Goal: Find specific page/section: Find specific page/section

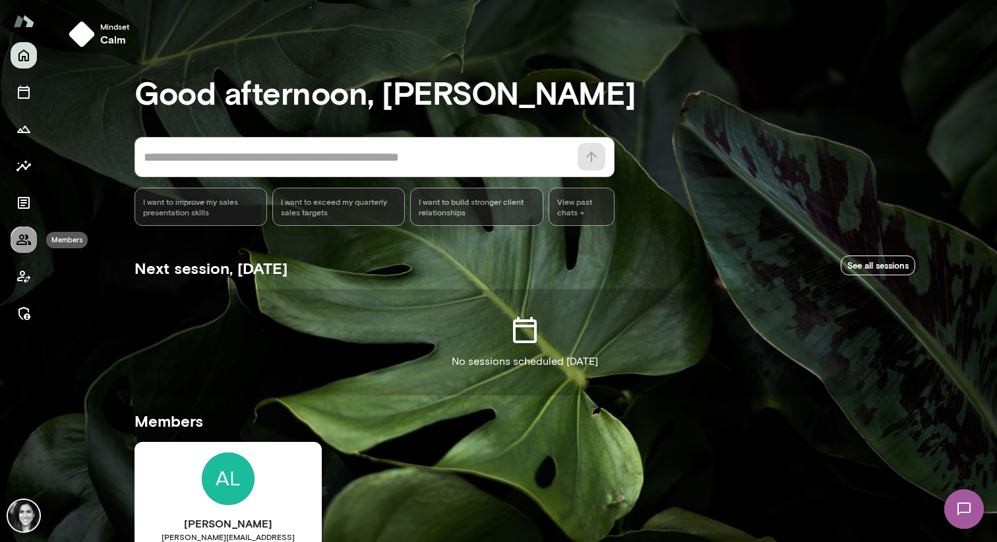
click at [26, 244] on icon "Members" at bounding box center [23, 240] width 14 height 11
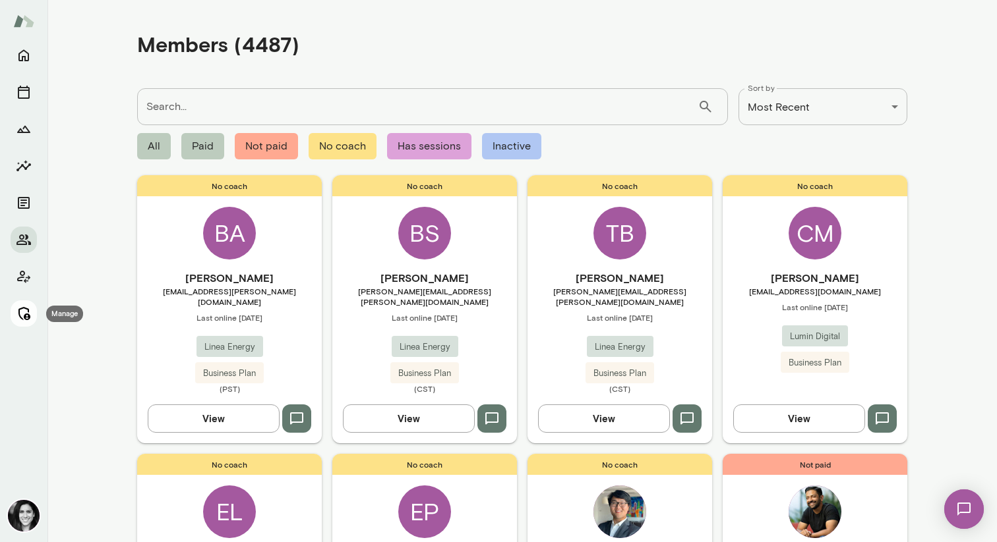
click at [15, 308] on button "Manage" at bounding box center [24, 314] width 26 height 26
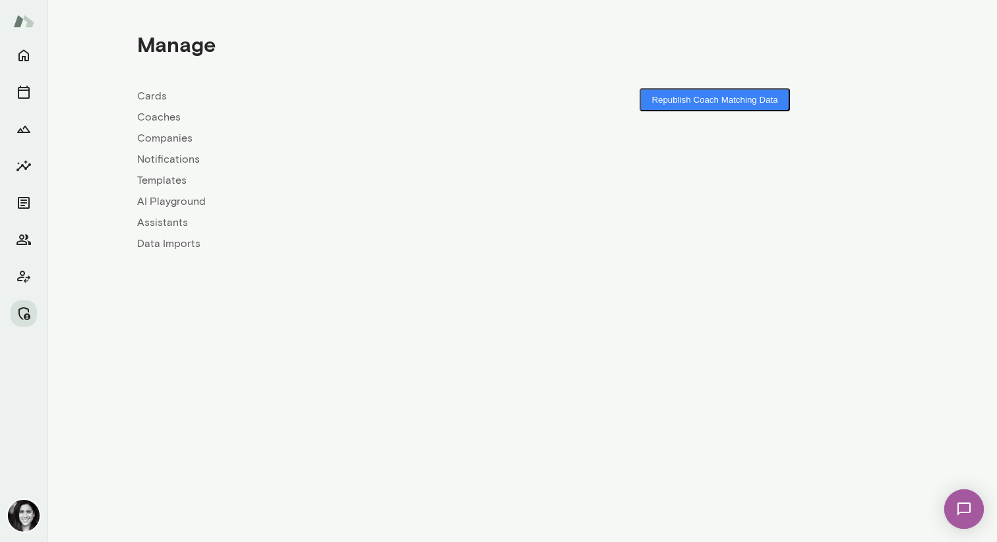
click at [165, 117] on link "Coaches" at bounding box center [329, 117] width 385 height 16
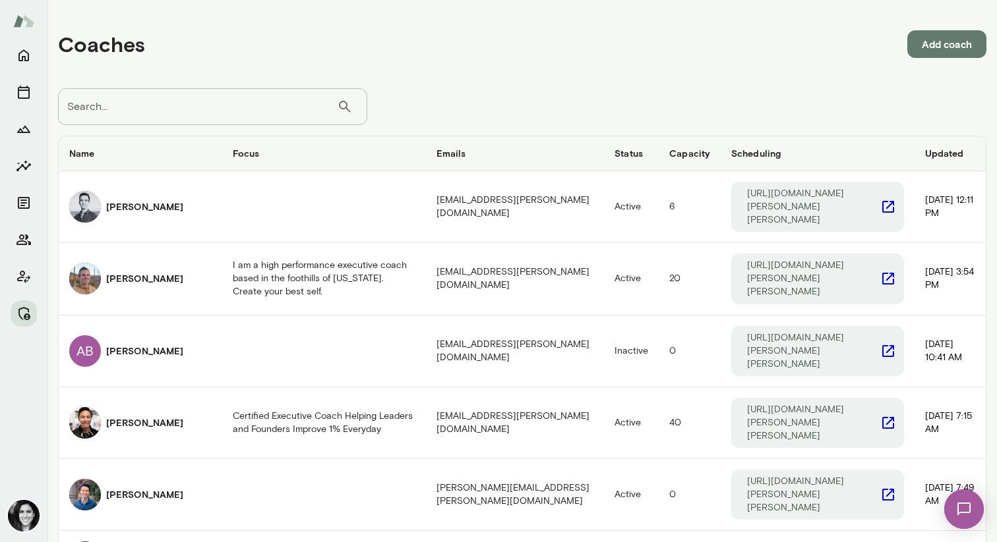
click at [165, 117] on input "Search..." at bounding box center [197, 106] width 279 height 37
type input "*****"
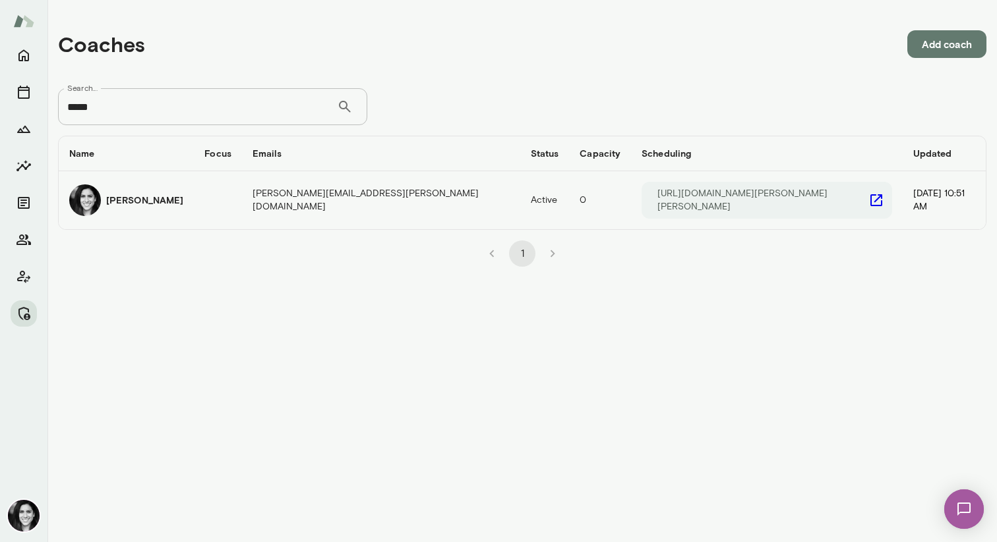
click at [164, 210] on div "[PERSON_NAME]" at bounding box center [126, 201] width 114 height 32
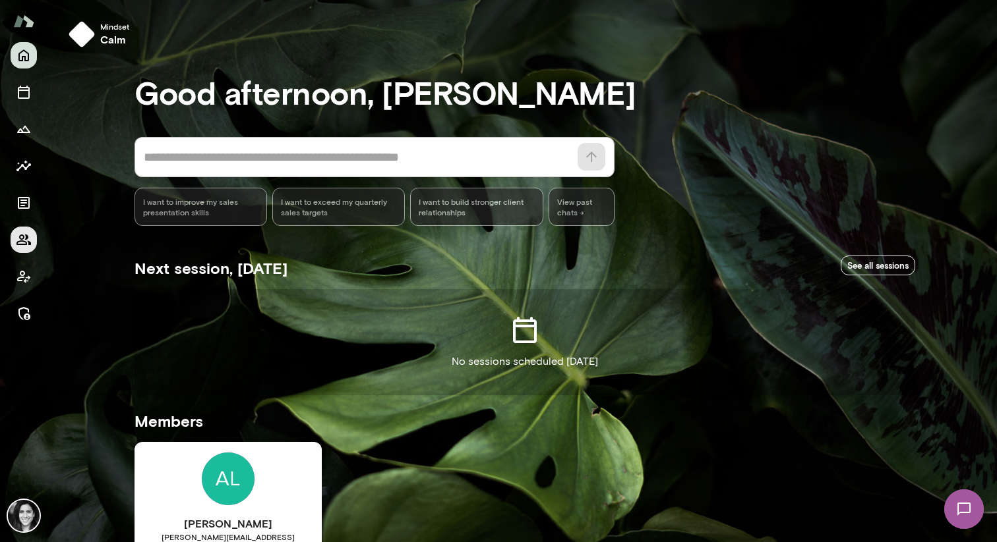
click at [20, 241] on icon "Members" at bounding box center [23, 240] width 14 height 11
